Goal: Contribute content: Add original content to the website for others to see

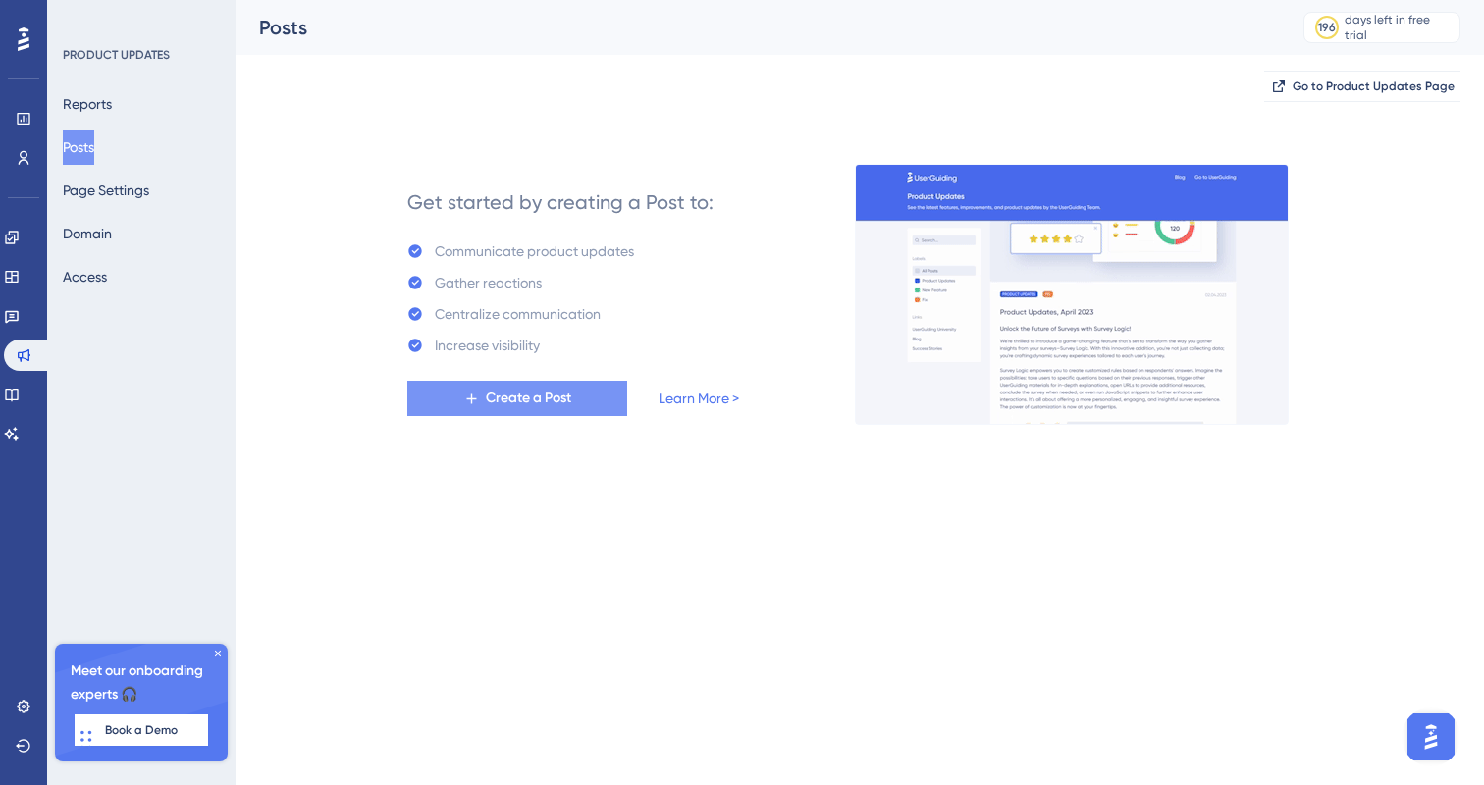
click at [513, 398] on span "Create a Post" at bounding box center [528, 399] width 85 height 24
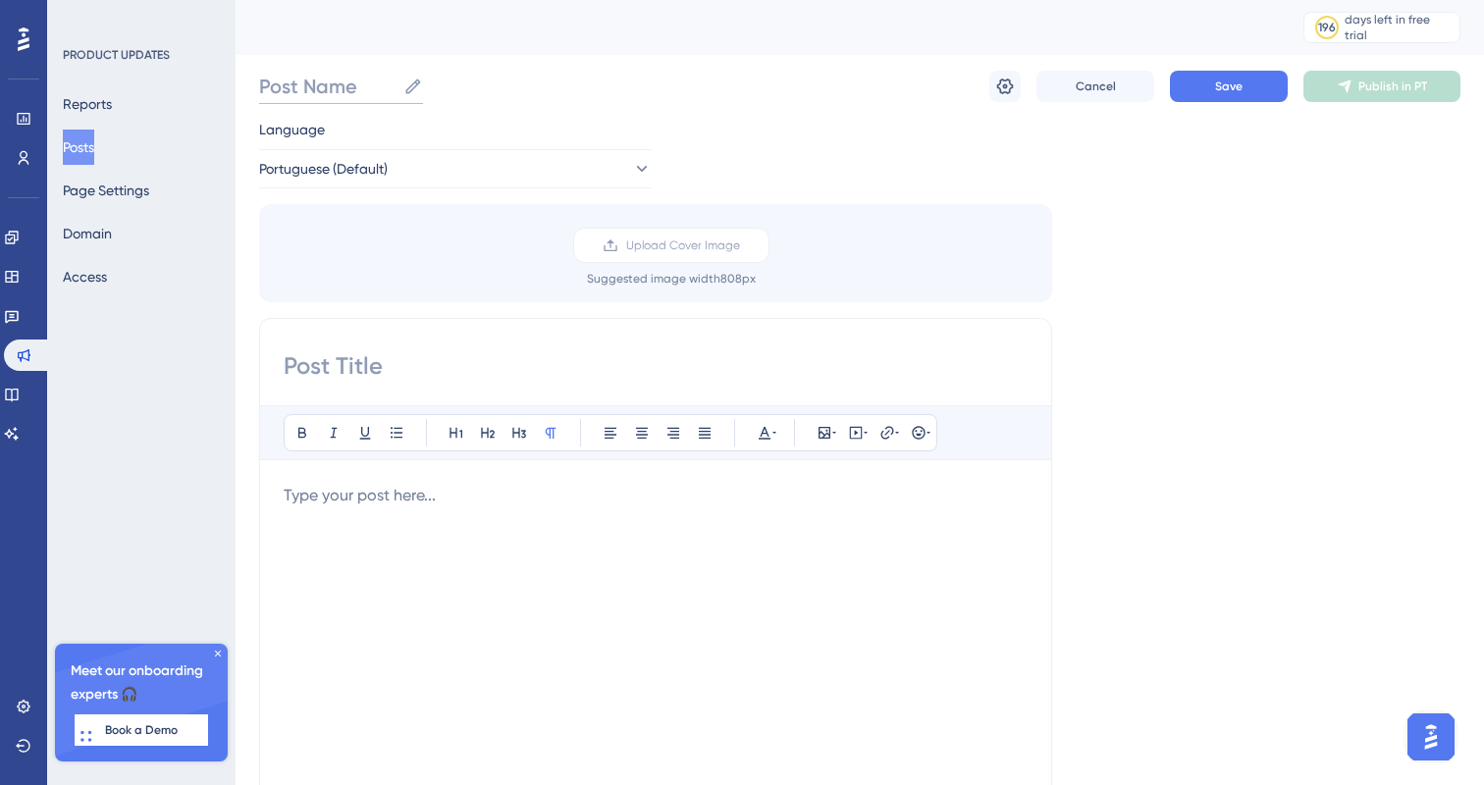
click at [314, 98] on input "Post Name" at bounding box center [327, 86] width 136 height 27
type input "atualização"
click at [442, 350] on input at bounding box center [656, 365] width 744 height 31
type input "Novida"
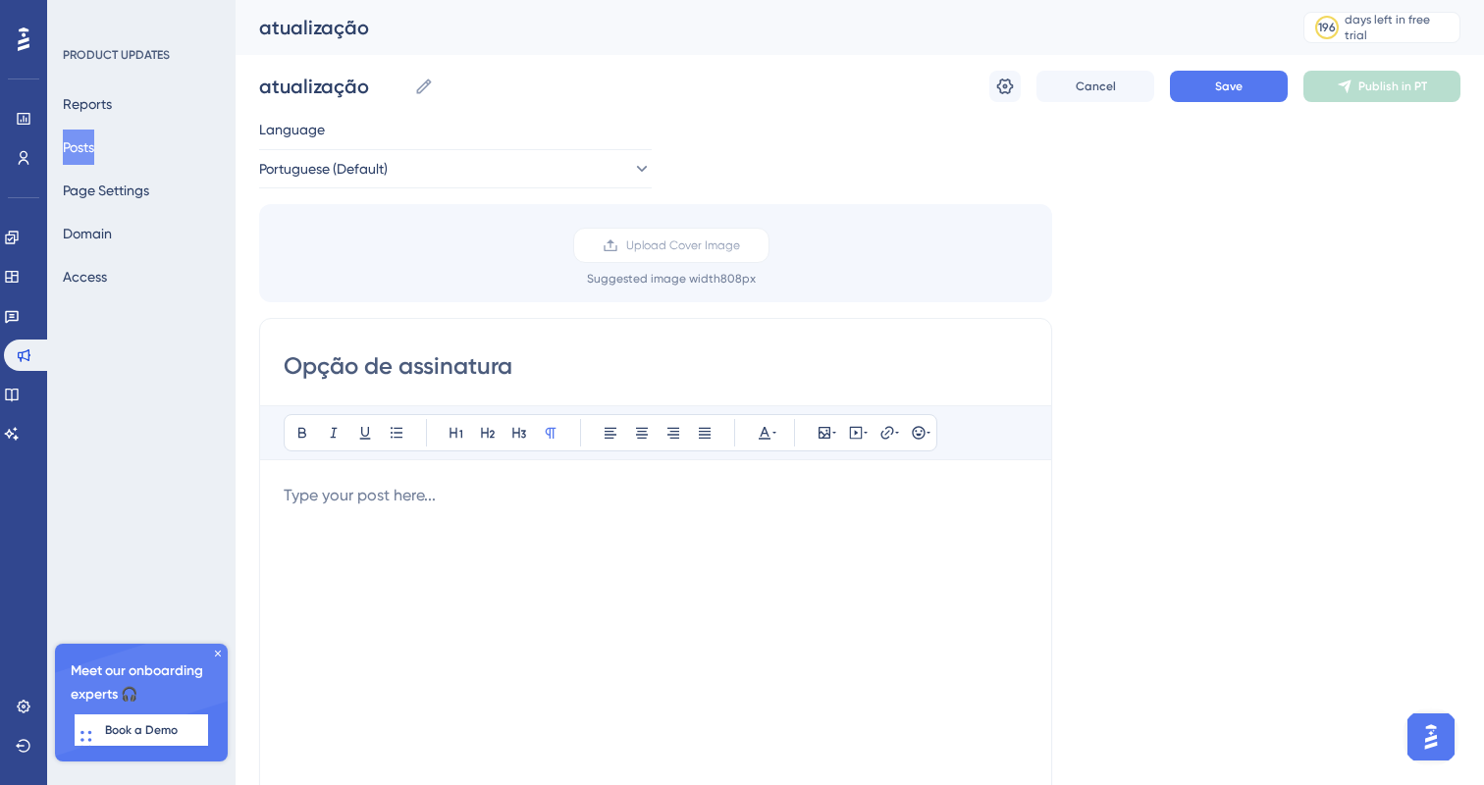
type input "Opção de assinatura"
click at [447, 491] on p at bounding box center [656, 496] width 744 height 24
click at [651, 250] on span "Upload Cover Image" at bounding box center [683, 246] width 114 height 16
click at [740, 245] on input "Upload Cover Image" at bounding box center [740, 245] width 0 height 0
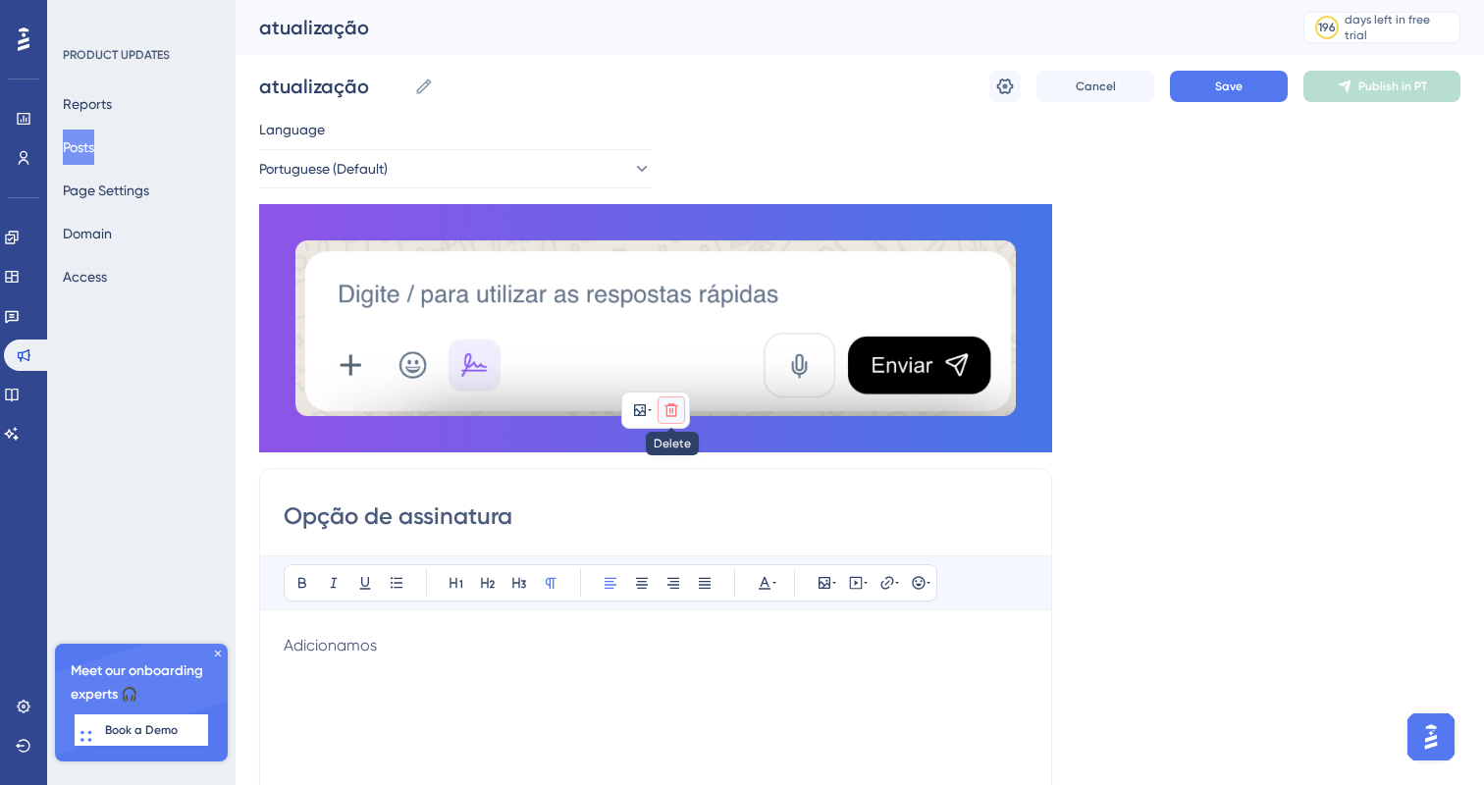
click at [673, 406] on icon at bounding box center [672, 411] width 16 height 16
click at [662, 471] on button at bounding box center [671, 456] width 31 height 31
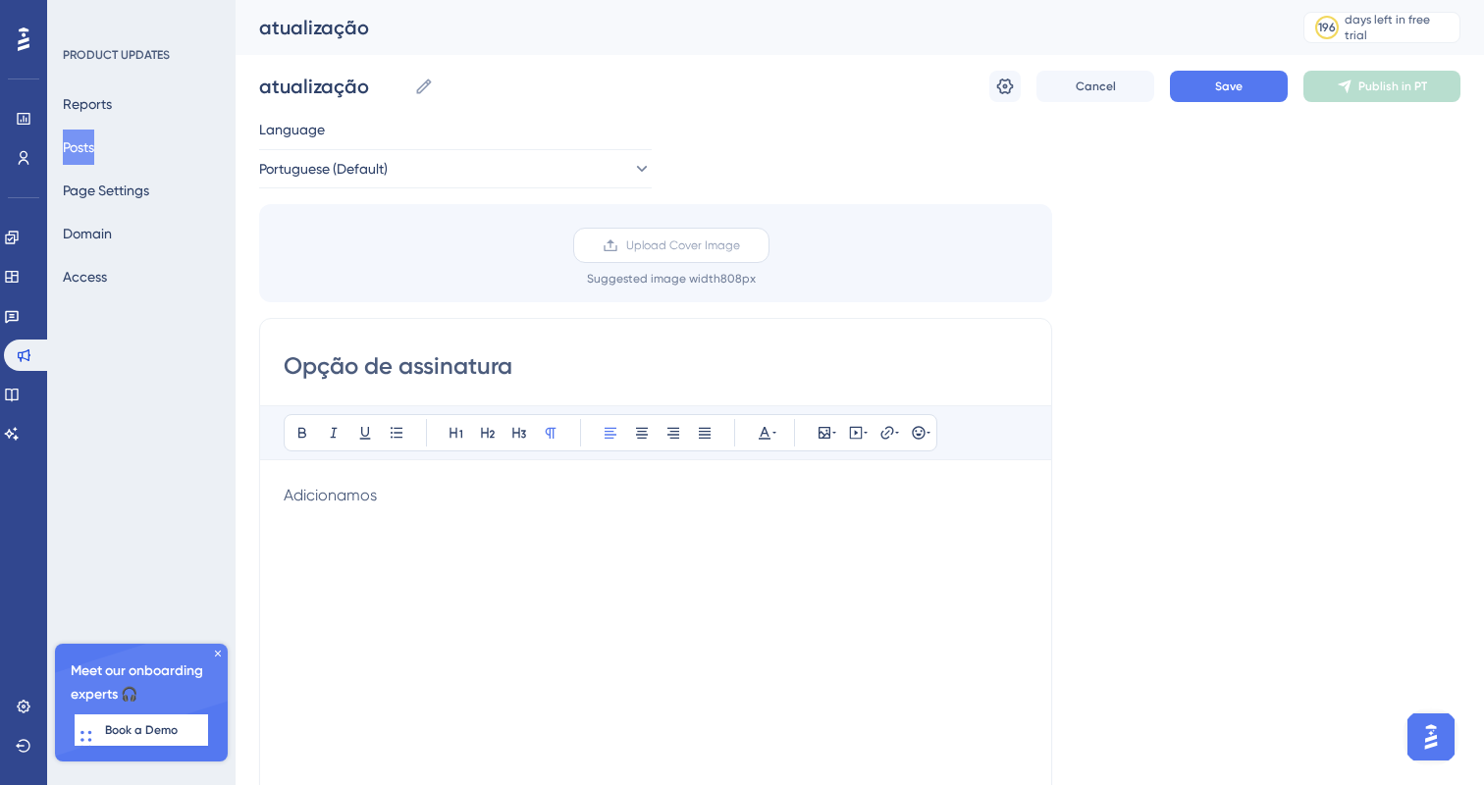
click at [695, 251] on span "Upload Cover Image" at bounding box center [683, 246] width 114 height 16
click at [740, 245] on input "Upload Cover Image" at bounding box center [740, 245] width 0 height 0
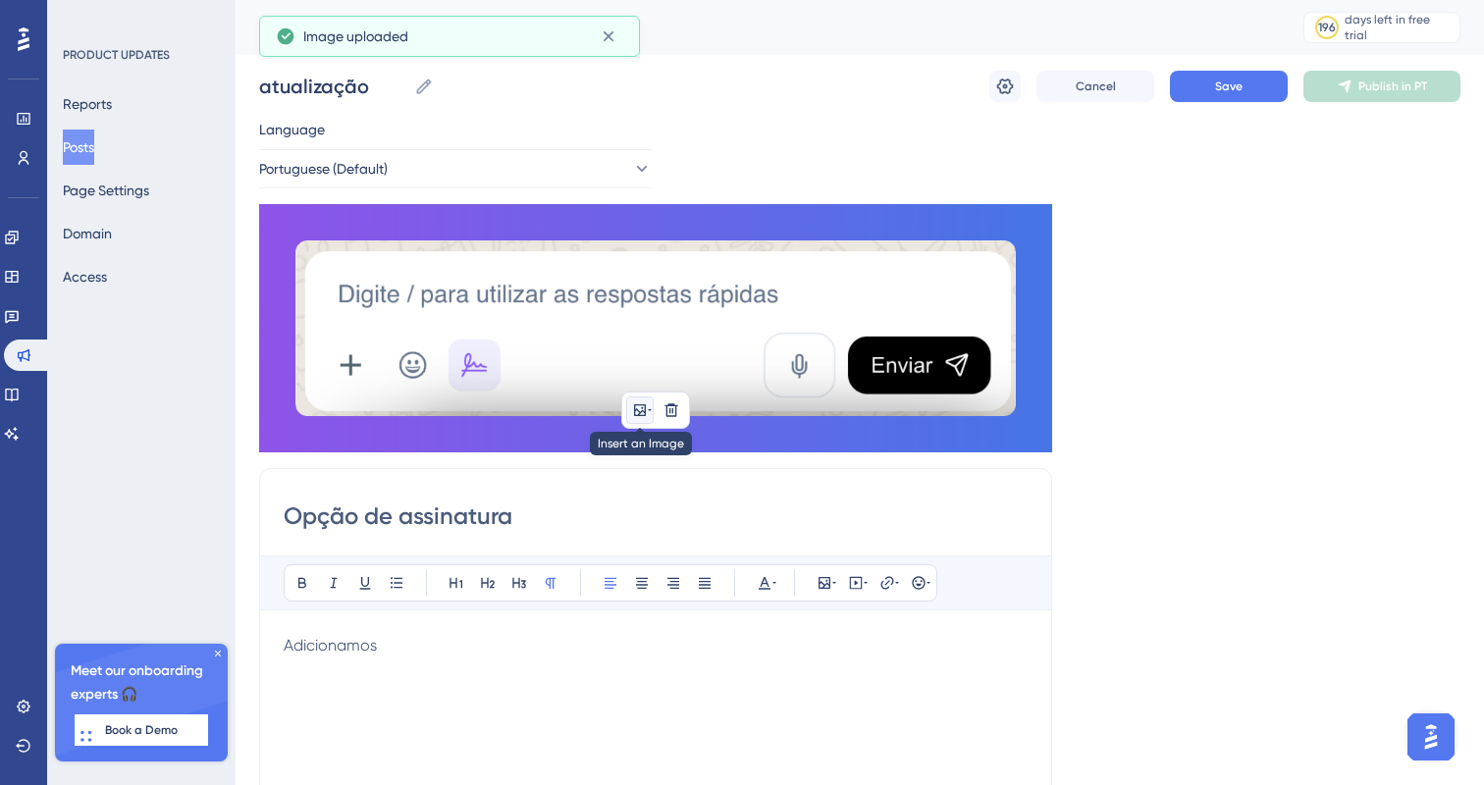
click at [653, 410] on button at bounding box center [639, 410] width 27 height 27
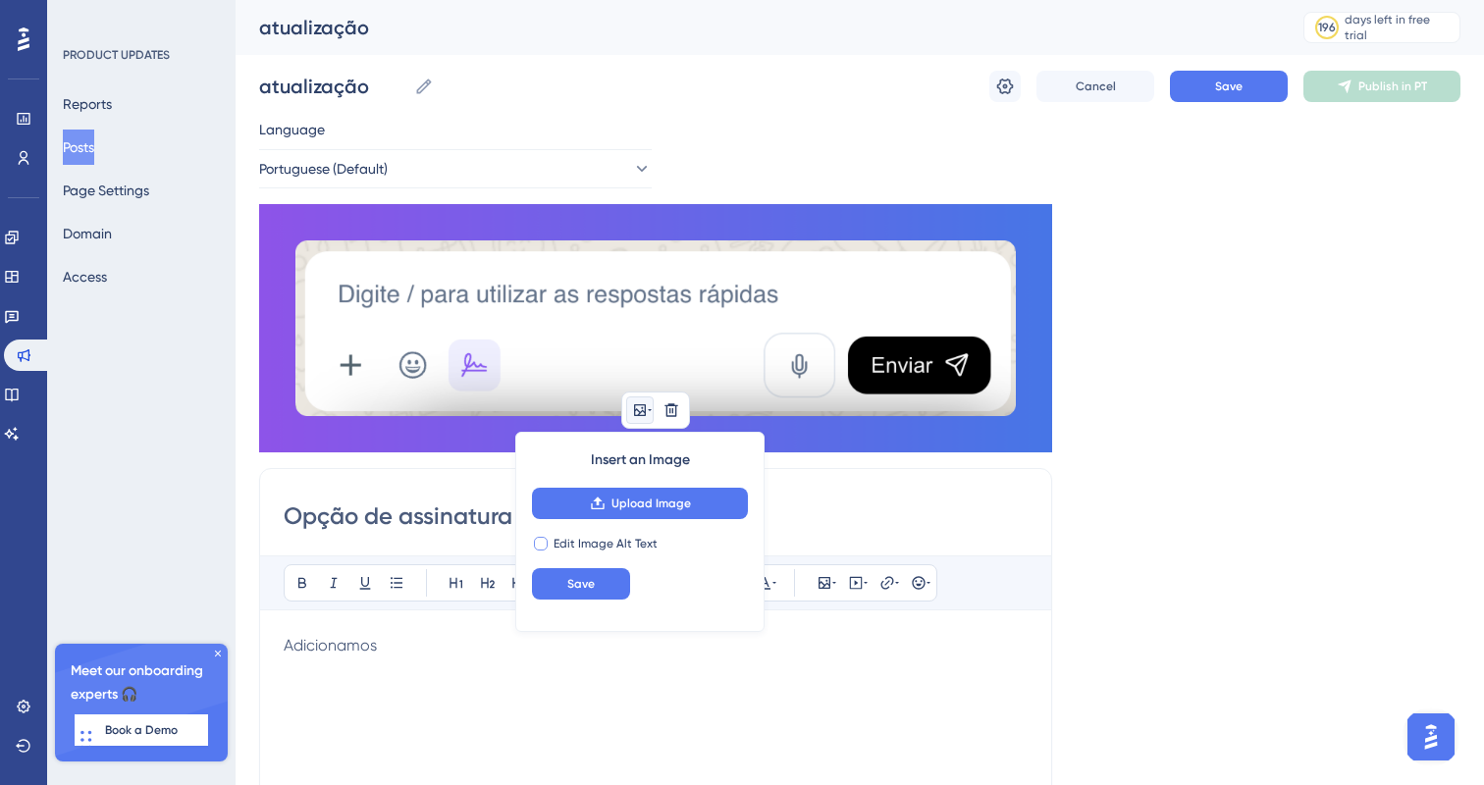
click at [650, 540] on span "Edit Image Alt Text" at bounding box center [606, 544] width 104 height 16
click at [658, 587] on input "text" at bounding box center [640, 584] width 183 height 14
click at [643, 546] on span "Edit Image Alt Text" at bounding box center [606, 544] width 104 height 16
checkbox input "false"
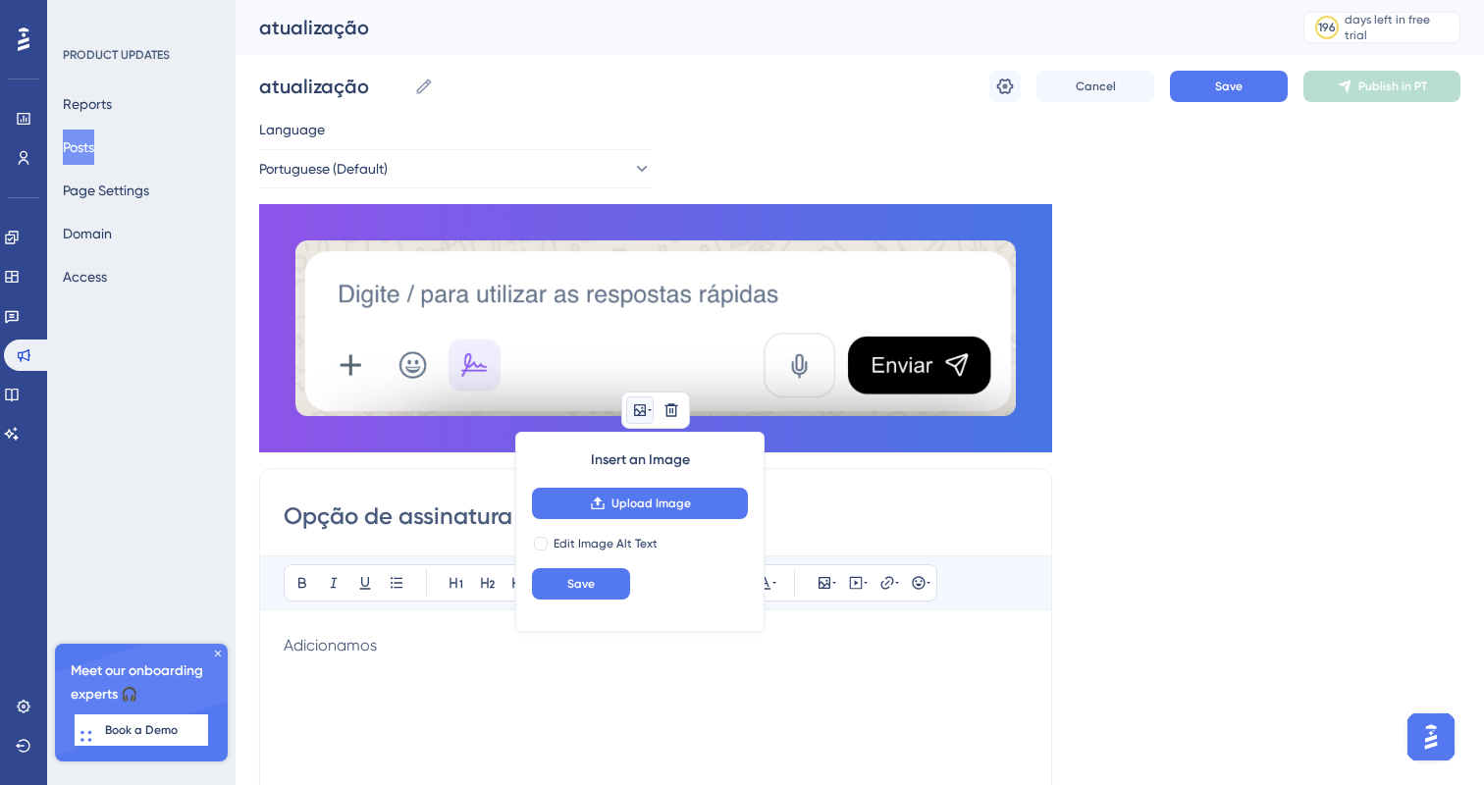
click at [846, 474] on div "Opção de assinatura Bold Italic Underline Bullet Point Heading 1 Heading 2 Head…" at bounding box center [655, 779] width 793 height 622
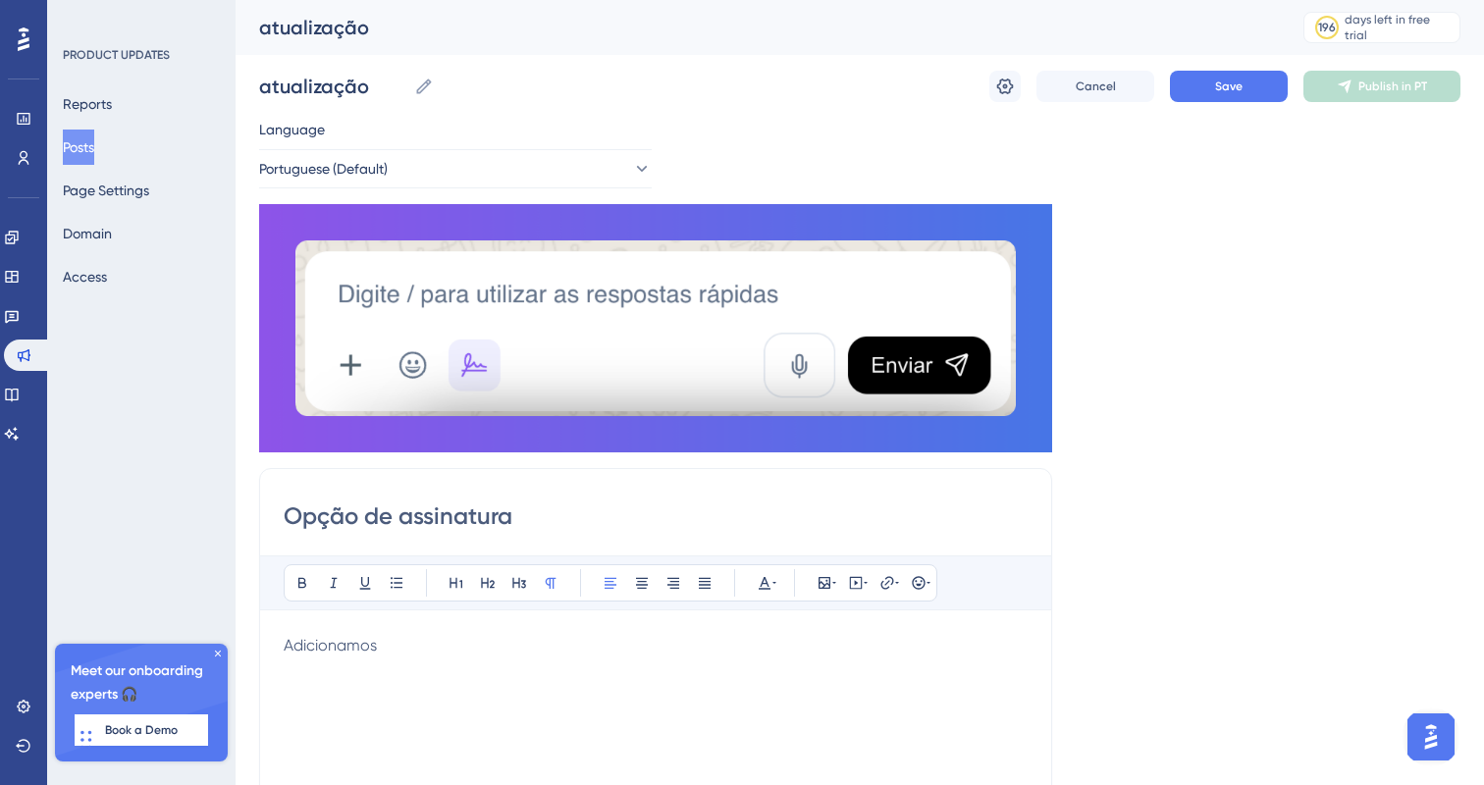
click at [535, 494] on div "Opção de assinatura Bold Italic Underline Bullet Point Heading 1 Heading 2 Head…" at bounding box center [655, 779] width 793 height 622
click at [551, 511] on input "Opção de assinatura" at bounding box center [656, 516] width 744 height 31
click at [505, 606] on div "Bold Italic Underline Bullet Point Heading 1 Heading 2 Heading 3 Normal Align L…" at bounding box center [655, 583] width 791 height 55
click at [416, 645] on p "Adicionamos" at bounding box center [656, 646] width 744 height 24
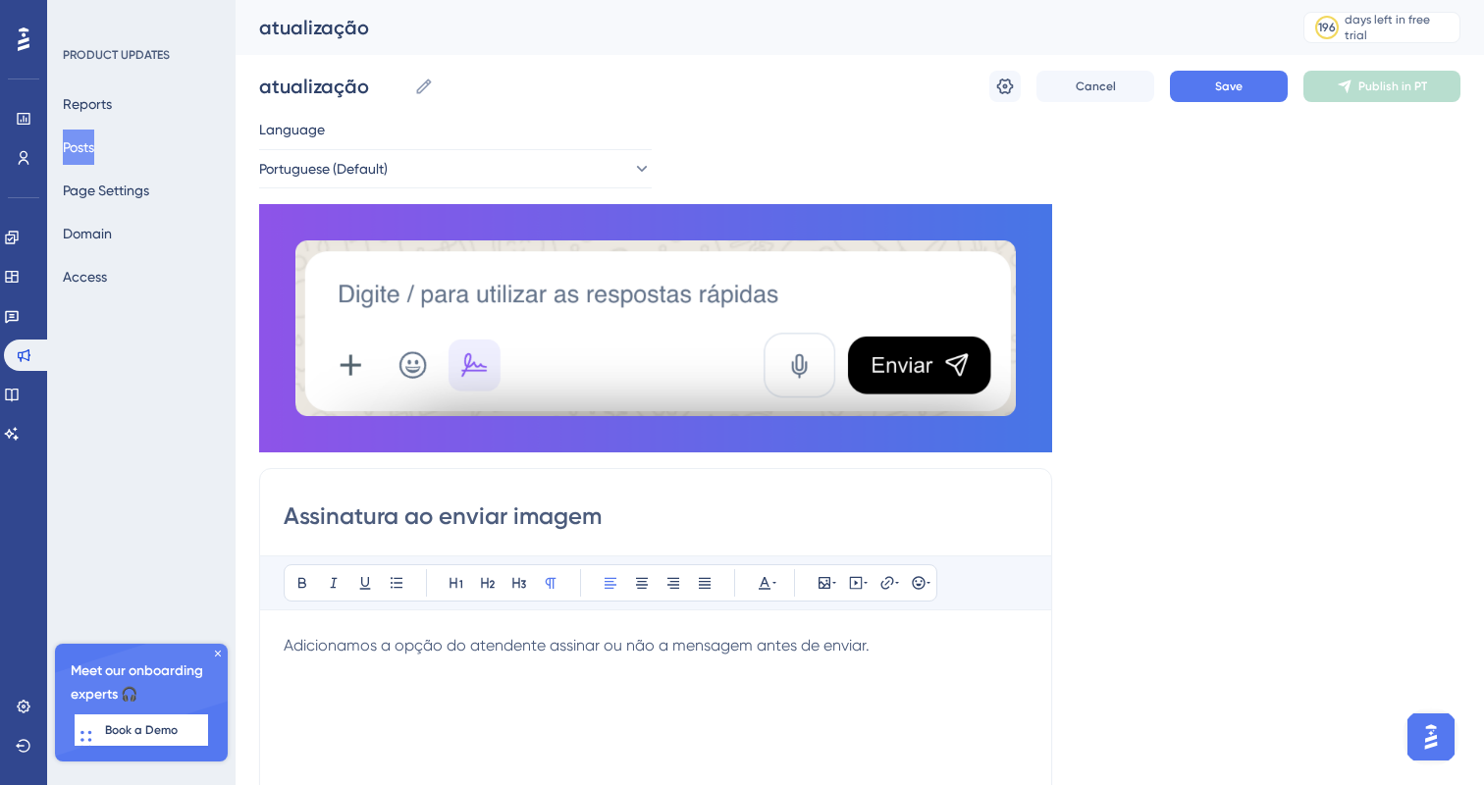
click at [1409, 369] on div "Language Portuguese (Default) Insert an Image Delete Assinatura ao enviar image…" at bounding box center [860, 659] width 1202 height 1083
click at [538, 521] on input "Assinatura ao enviar imagem" at bounding box center [656, 516] width 744 height 31
click at [404, 519] on input "Assinatura ao enviar mensagem" at bounding box center [656, 516] width 744 height 31
type input "Assinatura ao enviar mensagem"
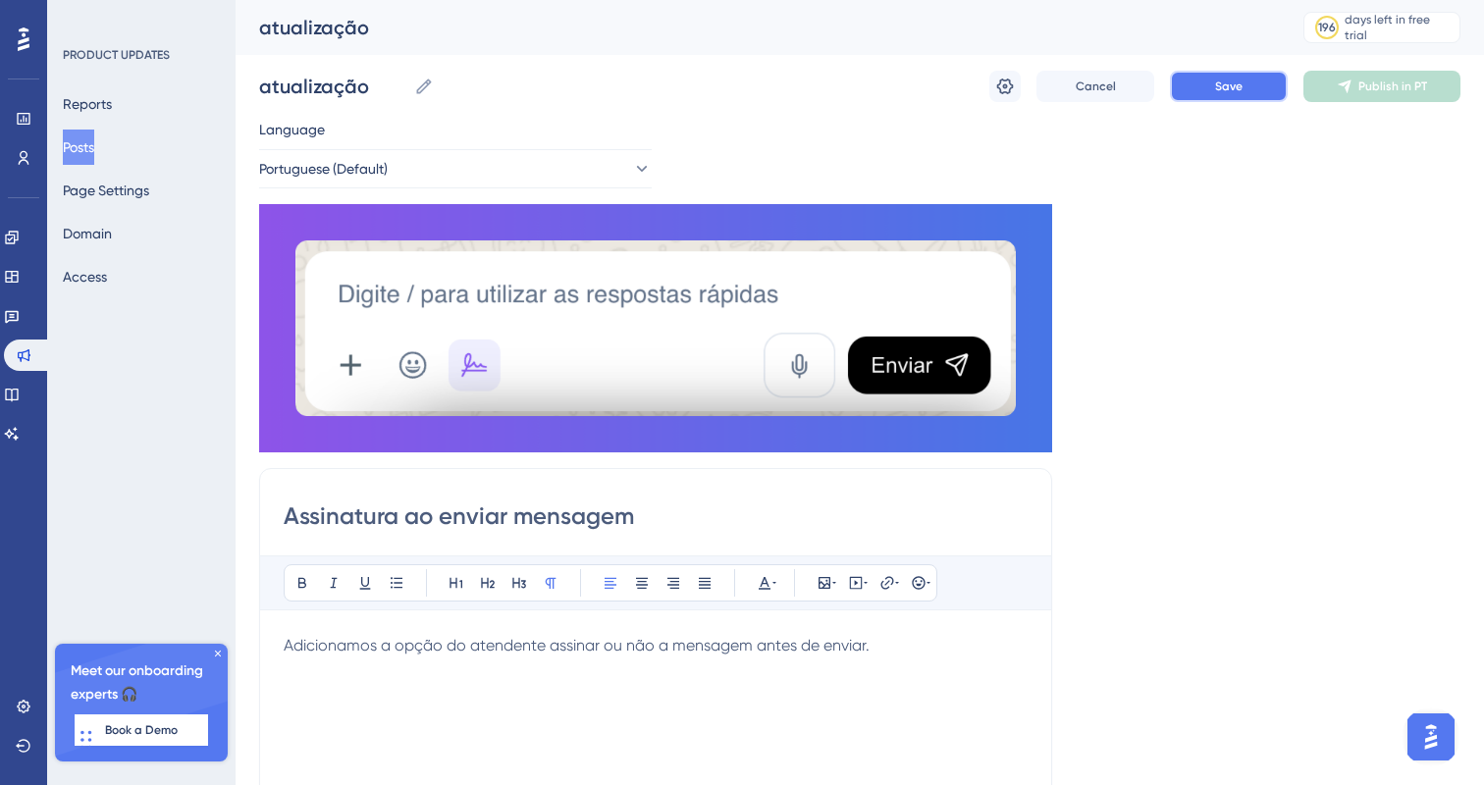
click at [1244, 91] on button "Save" at bounding box center [1229, 86] width 118 height 31
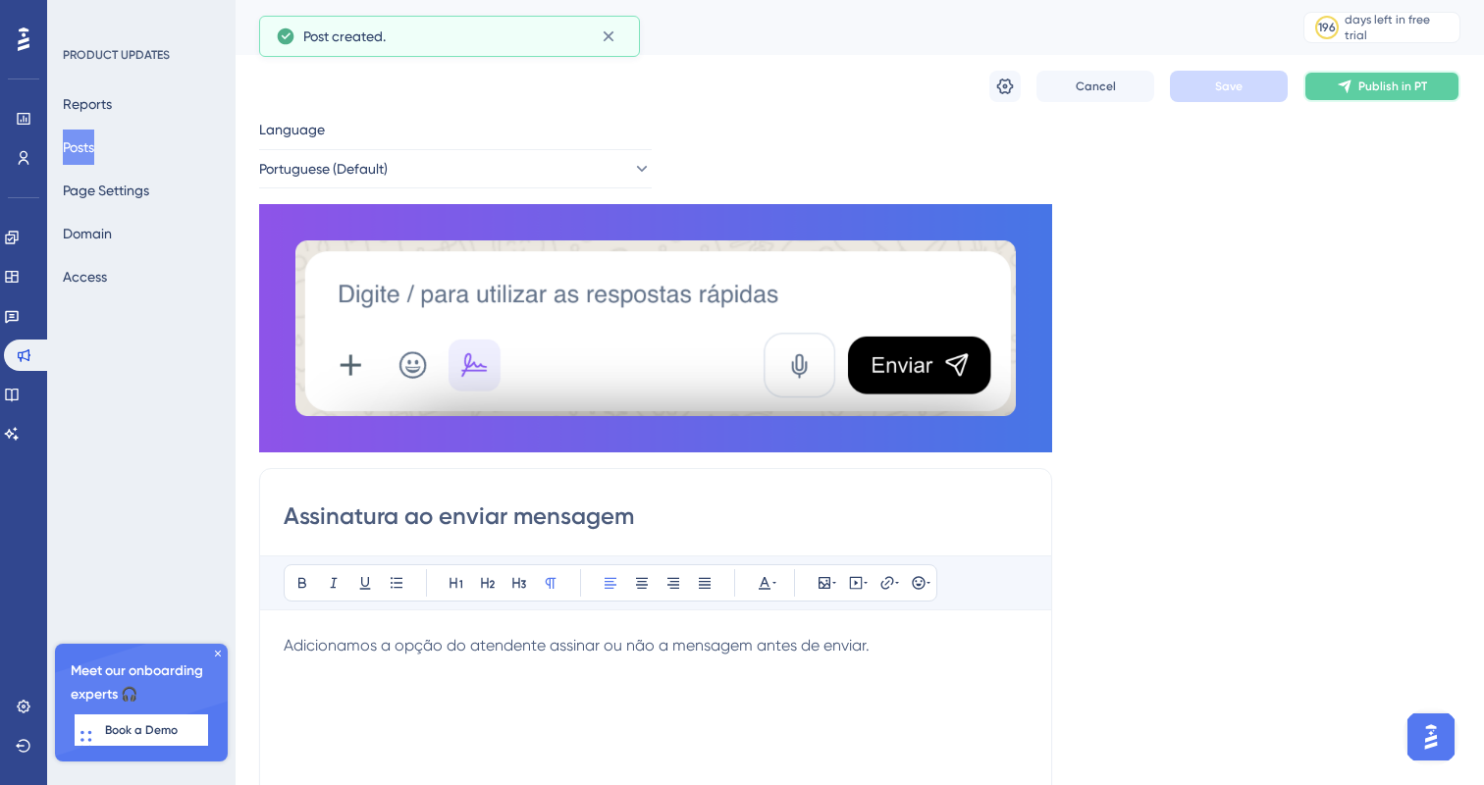
click at [1317, 88] on button "Publish in PT" at bounding box center [1382, 86] width 157 height 31
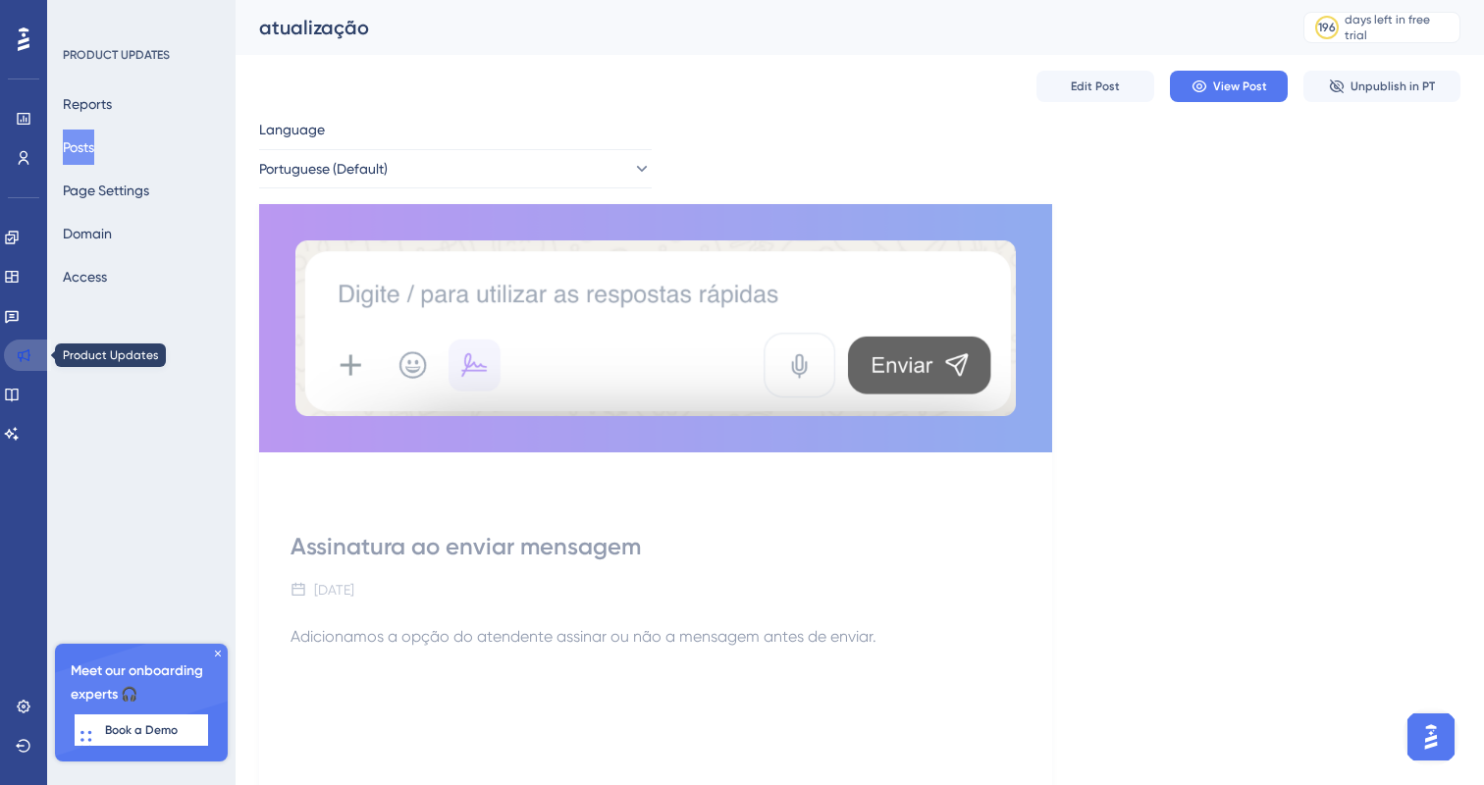
click at [33, 358] on link at bounding box center [27, 355] width 47 height 31
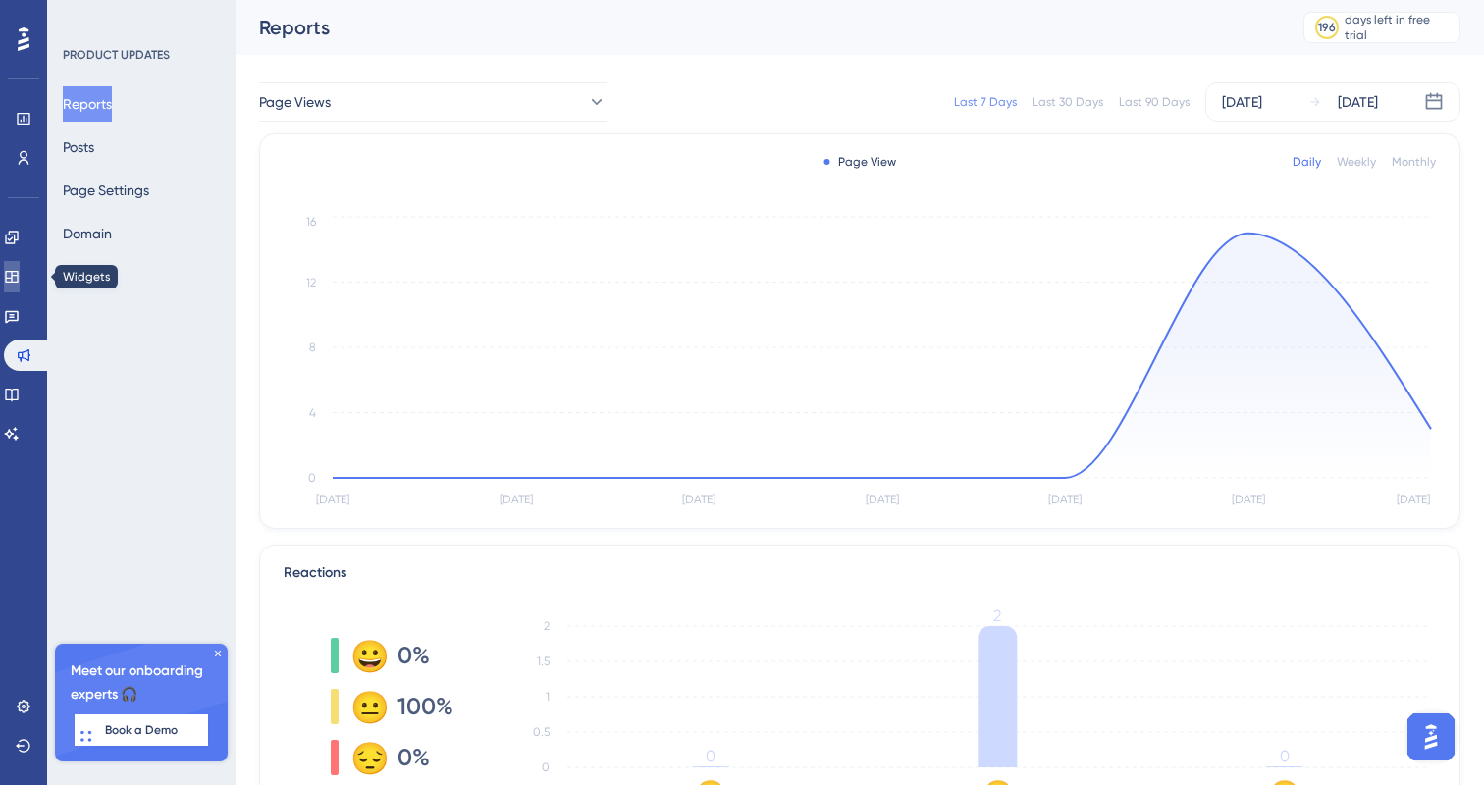
click at [15, 280] on link at bounding box center [12, 276] width 16 height 31
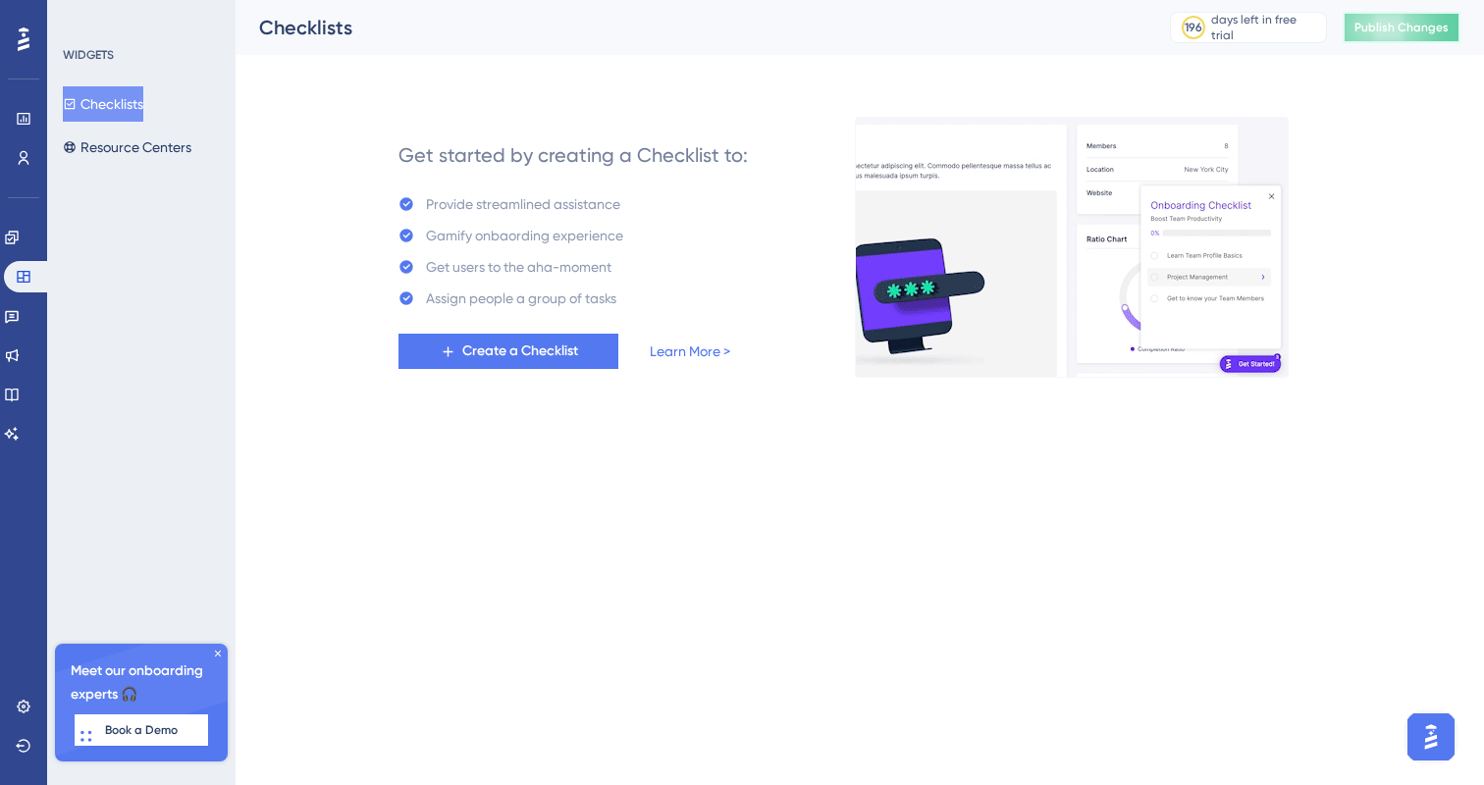
click at [1444, 18] on button "Publish Changes" at bounding box center [1402, 27] width 118 height 31
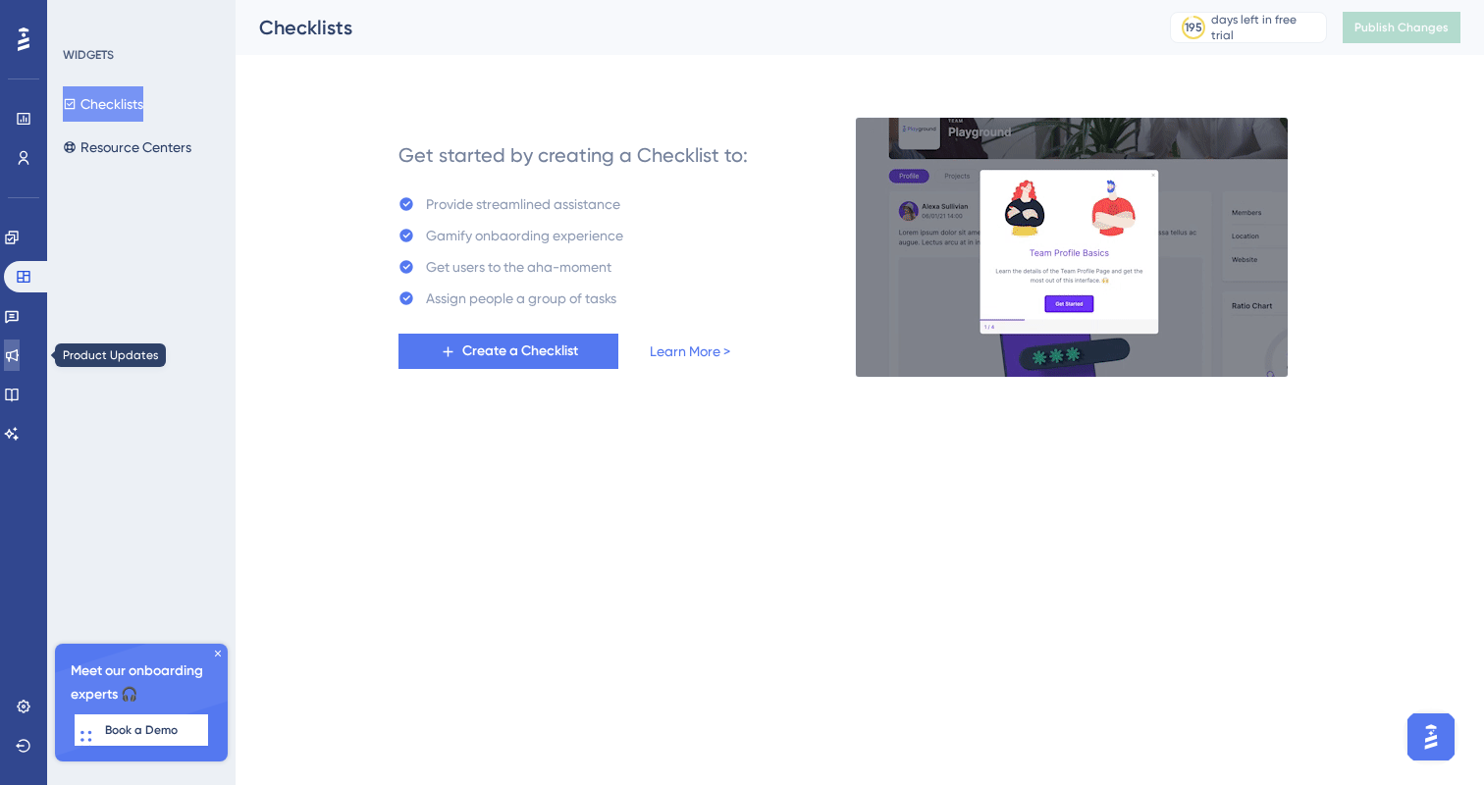
click at [19, 359] on icon at bounding box center [12, 355] width 13 height 13
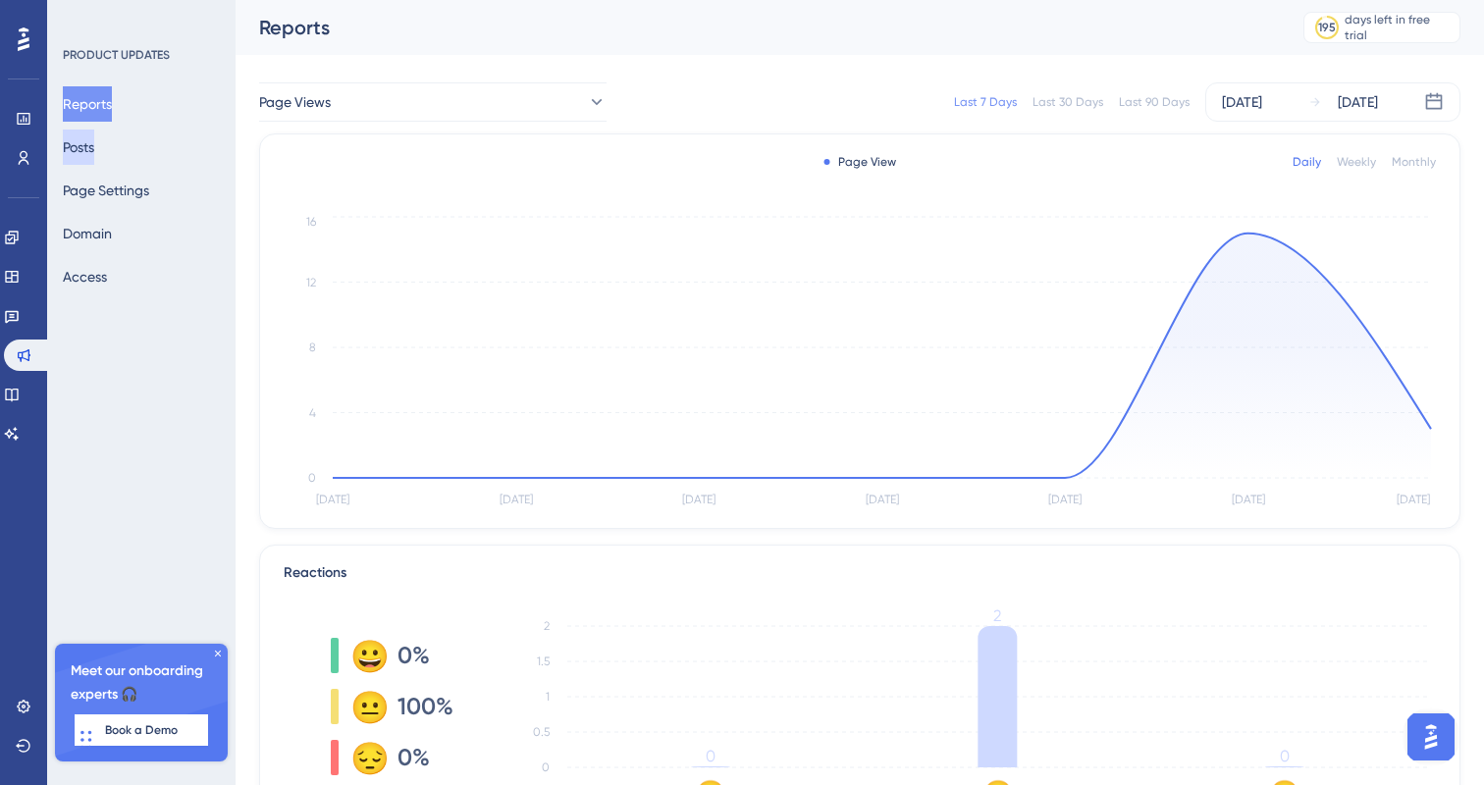
click at [94, 153] on button "Posts" at bounding box center [78, 147] width 31 height 35
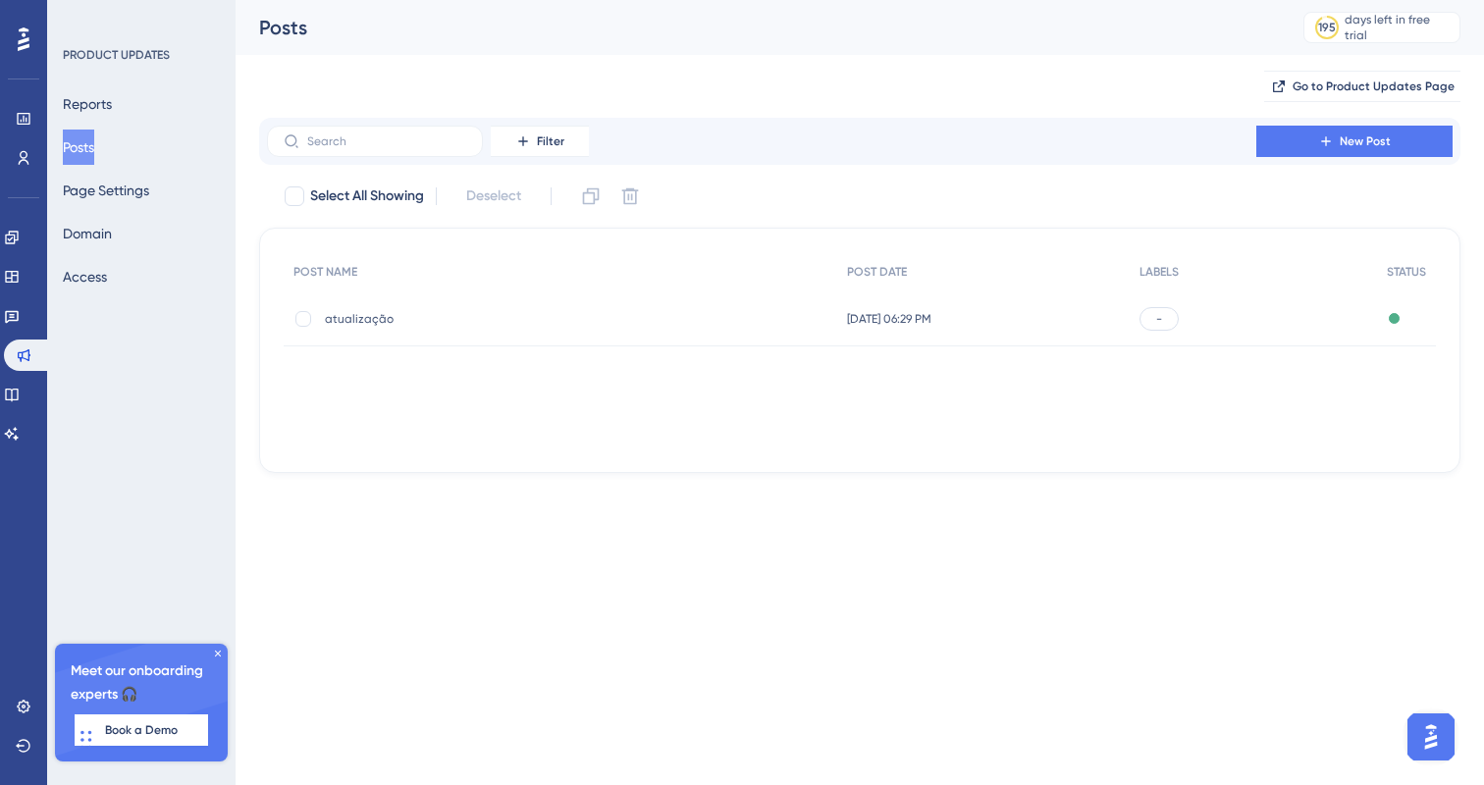
click at [663, 306] on div "atualização atualização" at bounding box center [561, 319] width 554 height 55
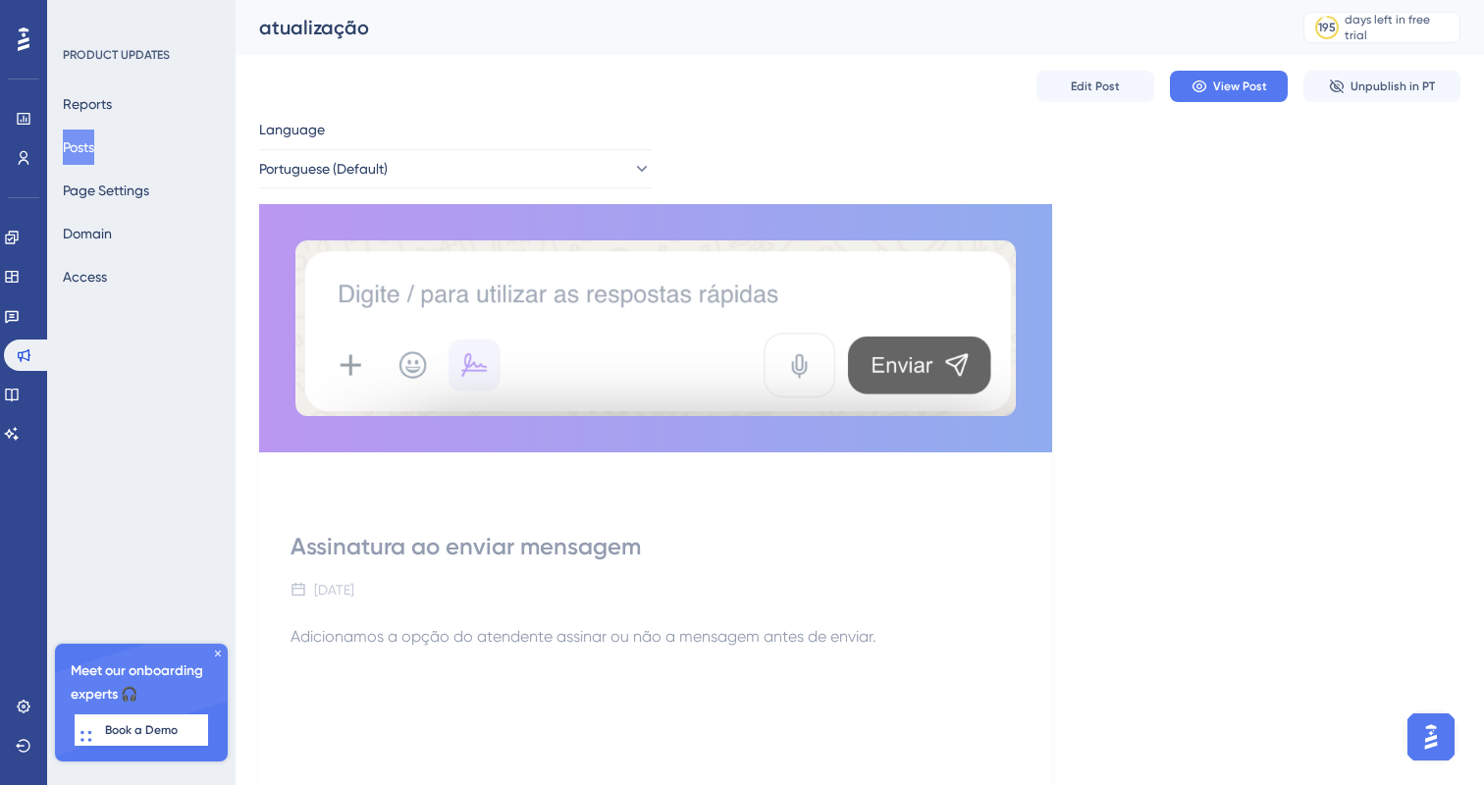
click at [384, 546] on div "Assinatura ao enviar mensagem" at bounding box center [656, 546] width 730 height 31
click at [1109, 85] on span "Edit Post" at bounding box center [1095, 87] width 49 height 16
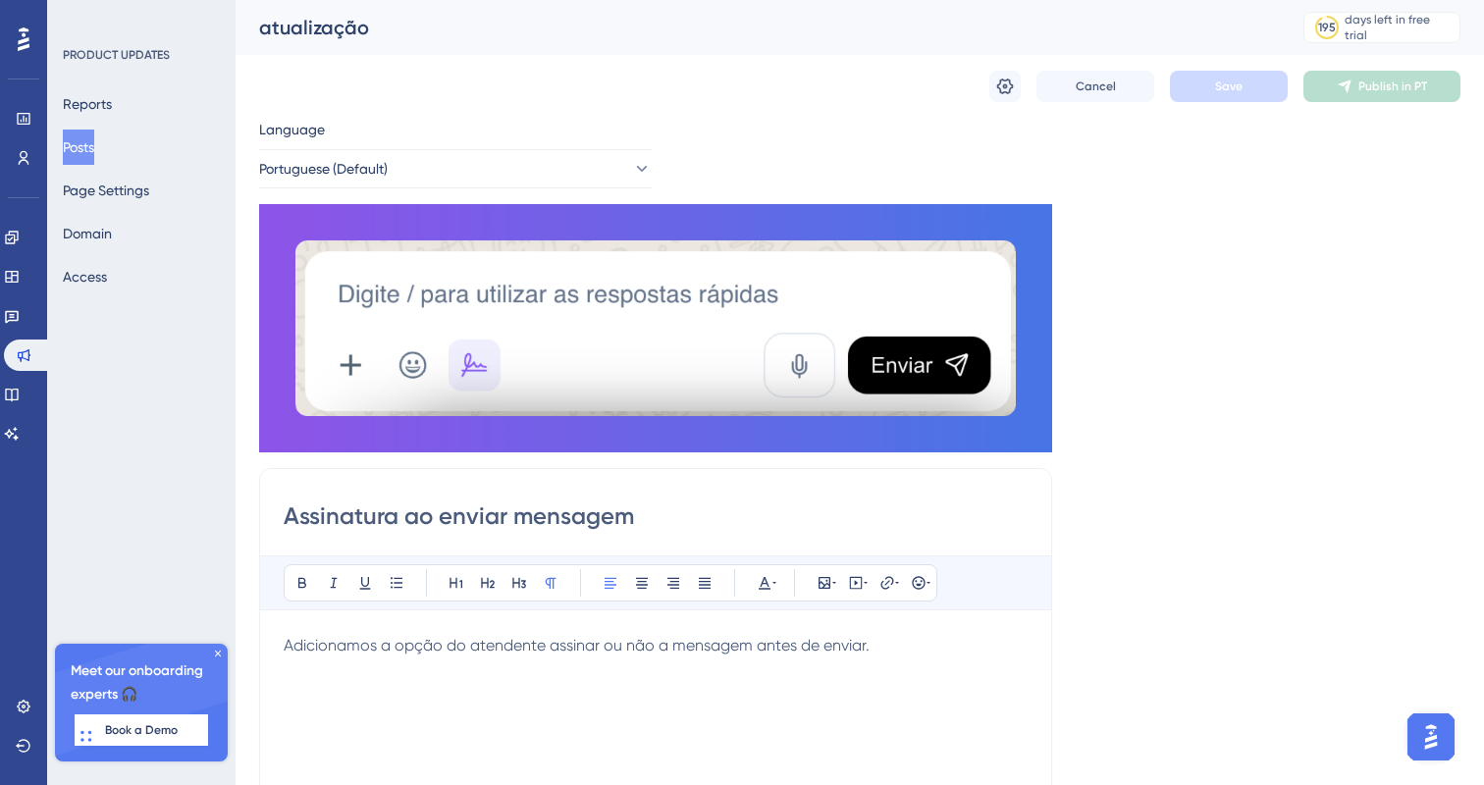
click at [290, 516] on input "Assinatura ao enviar mensagem" at bounding box center [656, 516] width 744 height 31
type input "Novidade: Assinatura ao enviar mensagem"
click at [1267, 71] on button "Save" at bounding box center [1229, 86] width 118 height 31
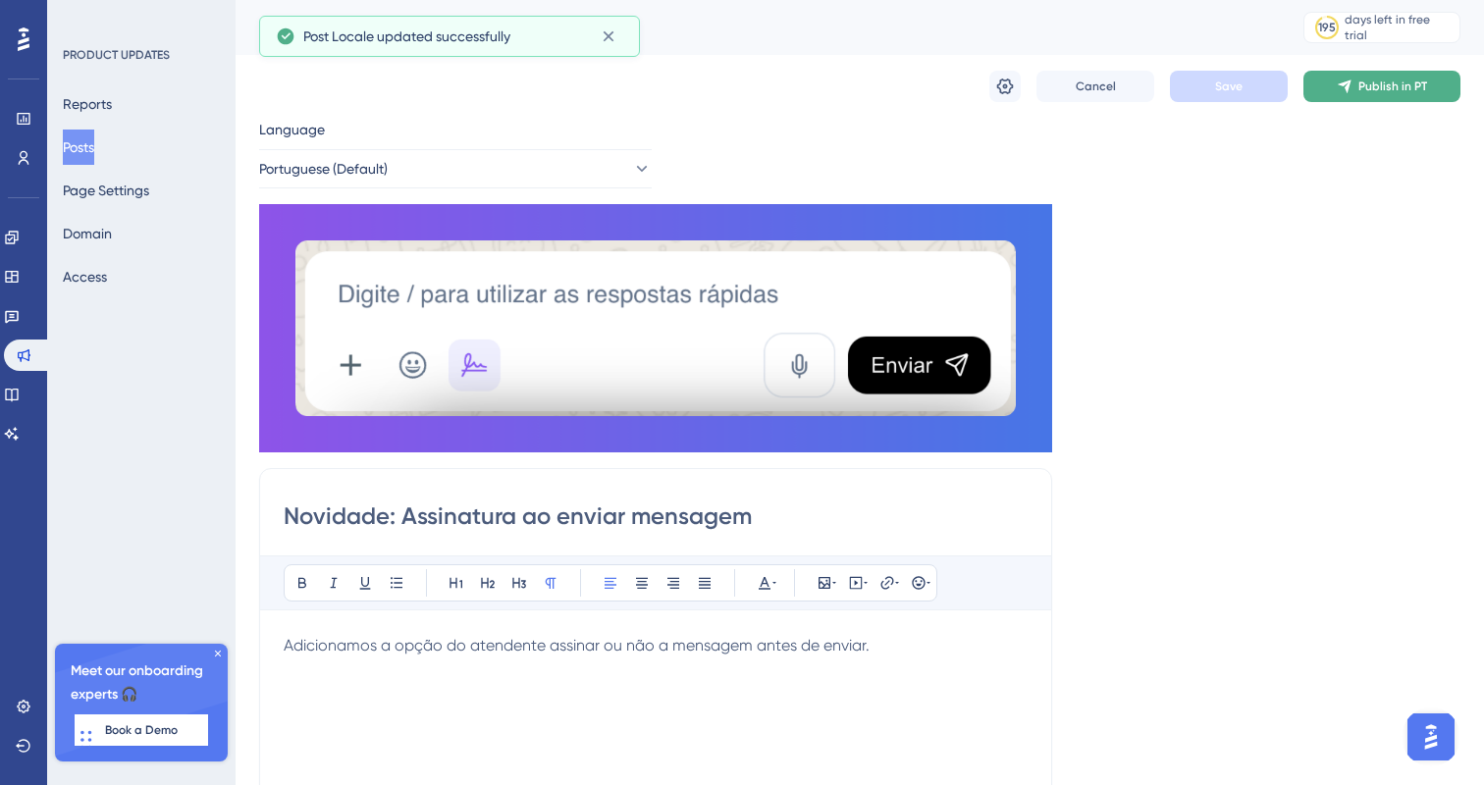
click at [1396, 83] on span "Publish in PT" at bounding box center [1393, 87] width 69 height 16
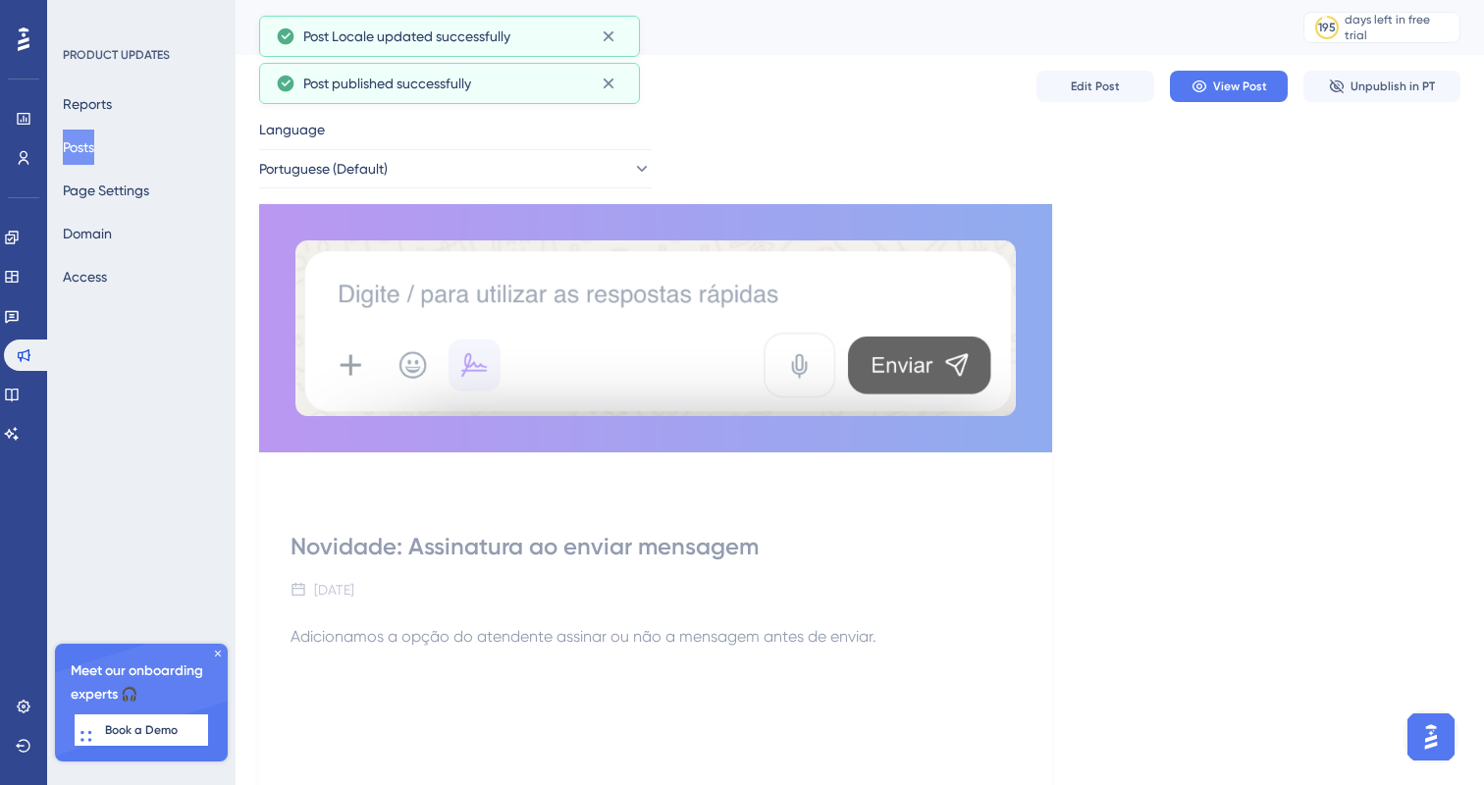
click at [1078, 67] on div "Edit Post View Post Unpublish in PT" at bounding box center [860, 86] width 1202 height 63
